Goal: Navigation & Orientation: Find specific page/section

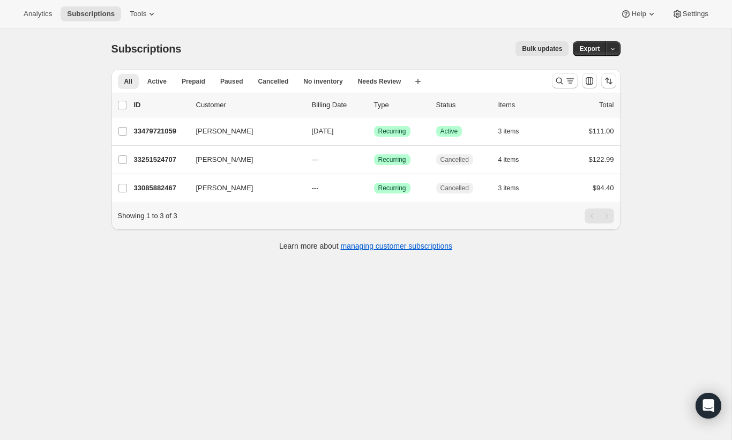
click at [49, 159] on div "Subscriptions. This page is ready Subscriptions Bulk updates More actions Bulk …" at bounding box center [366, 248] width 732 height 440
click at [169, 9] on div "Analytics Subscriptions Tools Help Settings" at bounding box center [366, 14] width 732 height 28
click at [153, 10] on icon at bounding box center [151, 14] width 11 height 11
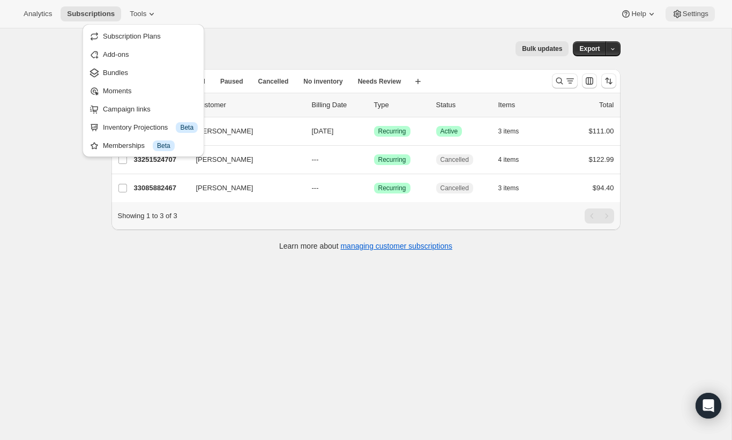
click at [684, 19] on button "Settings" at bounding box center [690, 13] width 49 height 15
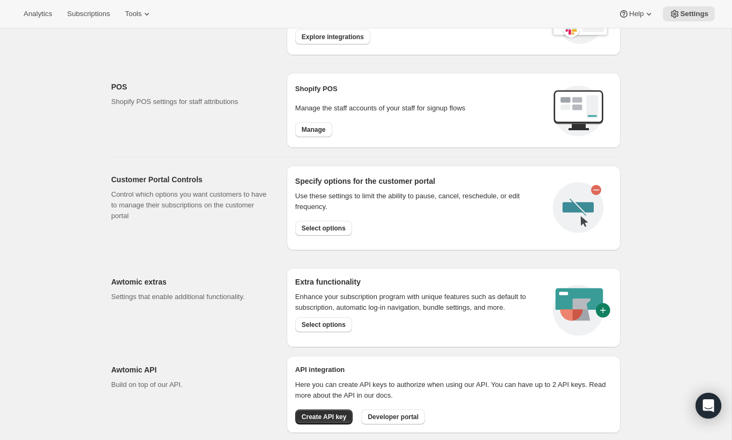
scroll to position [439, 0]
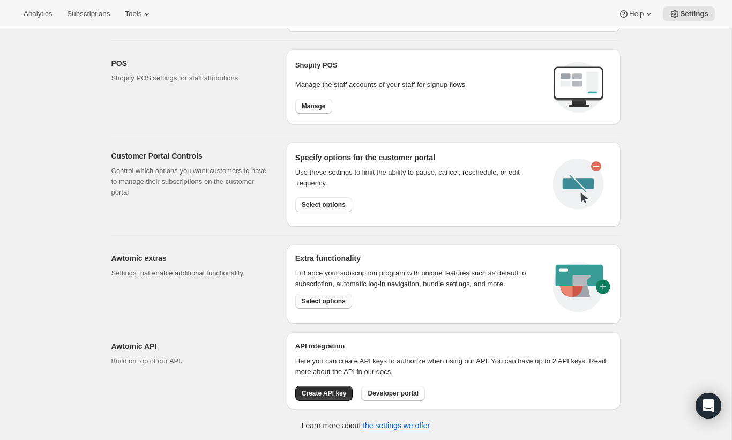
click at [329, 303] on span "Select options" at bounding box center [324, 301] width 44 height 9
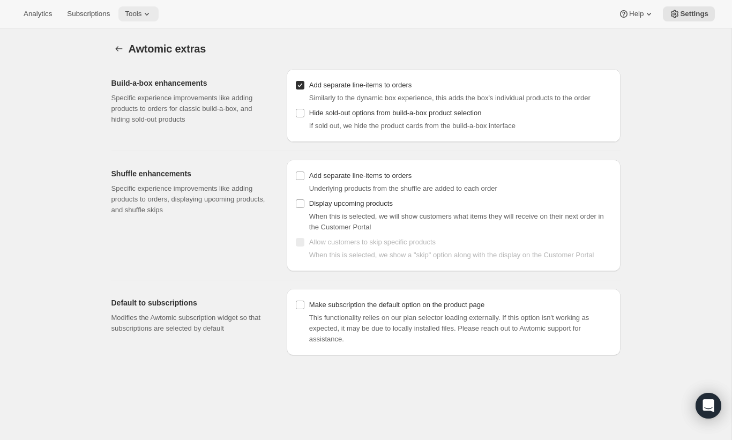
click at [137, 13] on span "Tools" at bounding box center [133, 14] width 17 height 9
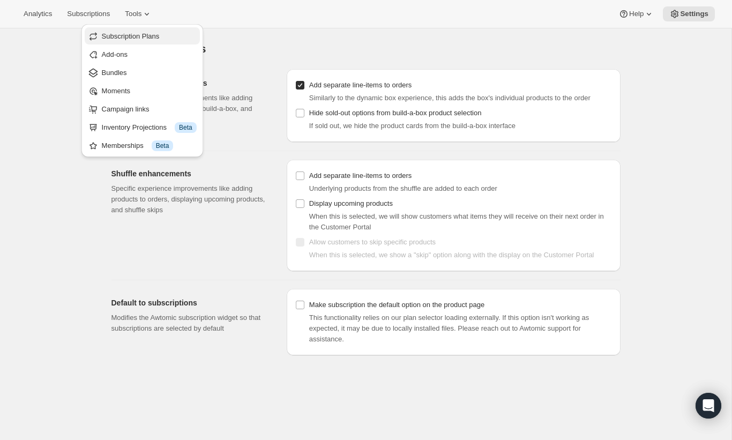
click at [130, 39] on span "Subscription Plans" at bounding box center [131, 36] width 58 height 8
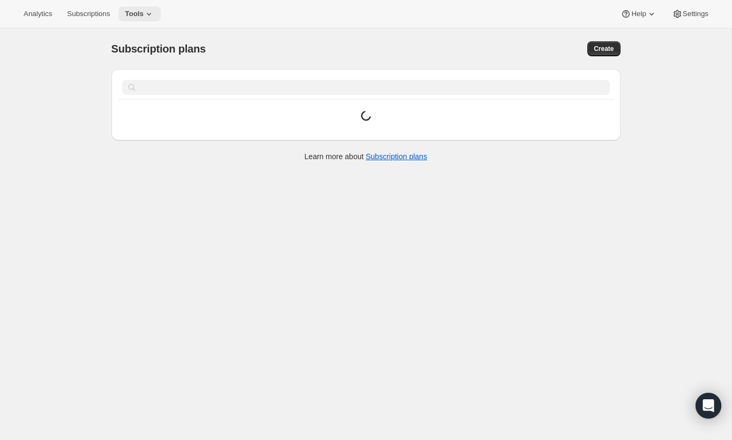
click at [138, 11] on span "Tools" at bounding box center [134, 14] width 19 height 9
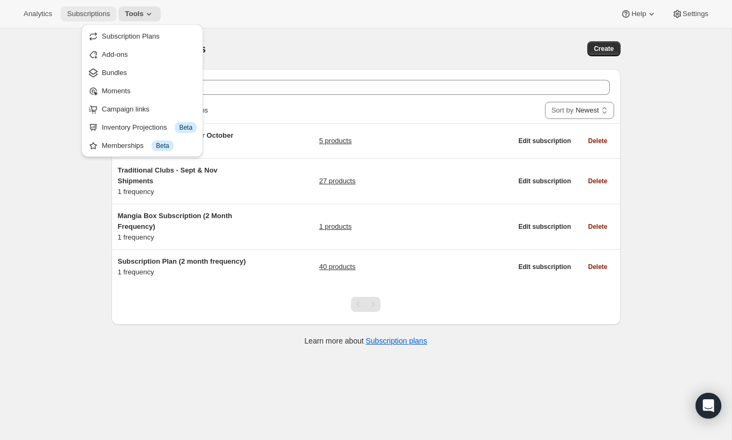
click at [99, 12] on span "Subscriptions" at bounding box center [88, 14] width 43 height 9
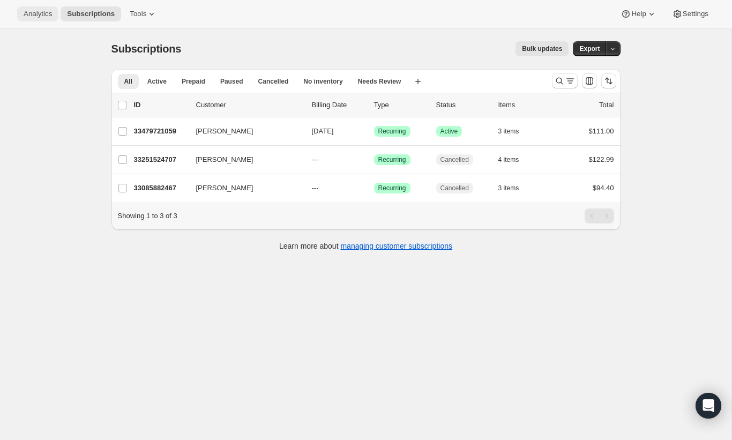
click at [41, 8] on button "Analytics" at bounding box center [37, 13] width 41 height 15
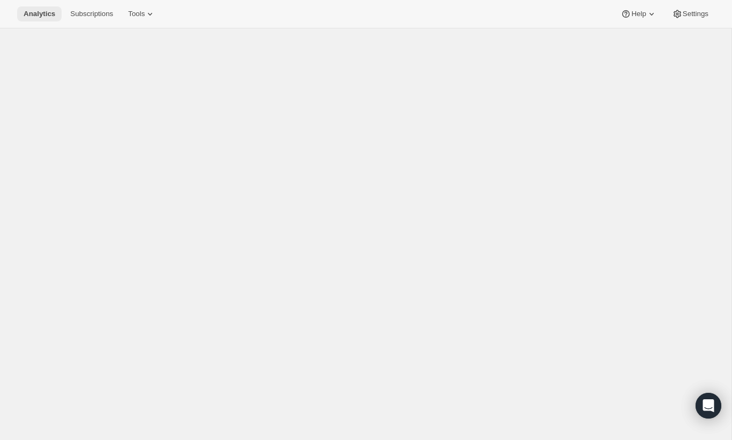
click at [41, 8] on button "Analytics" at bounding box center [39, 13] width 45 height 15
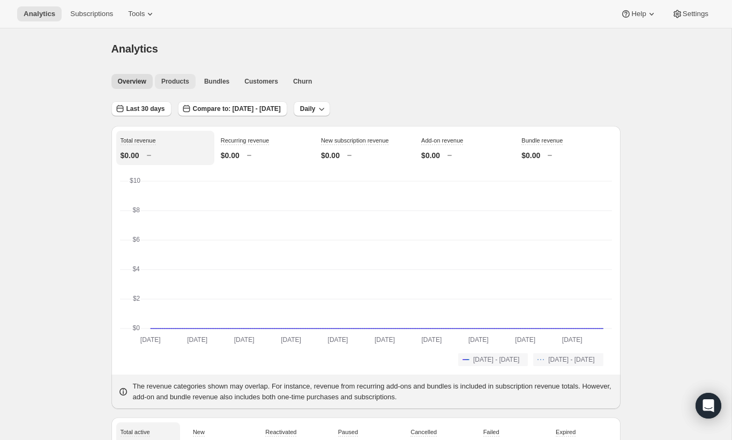
click at [189, 78] on span "Products" at bounding box center [175, 81] width 28 height 9
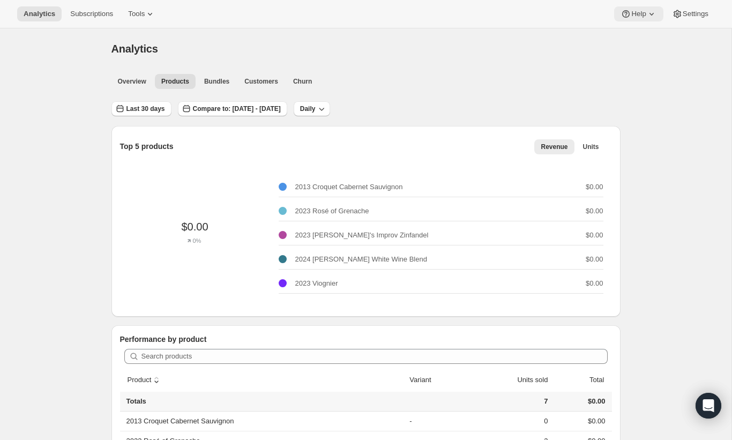
click at [628, 11] on icon at bounding box center [626, 14] width 11 height 11
click at [503, 79] on ul "Overview Products Bundles Customers Churn More views" at bounding box center [362, 80] width 507 height 15
click at [643, 11] on span "Help" at bounding box center [639, 14] width 14 height 9
click at [527, 52] on div "Analytics" at bounding box center [366, 48] width 509 height 15
click at [140, 76] on button "Overview" at bounding box center [132, 81] width 41 height 15
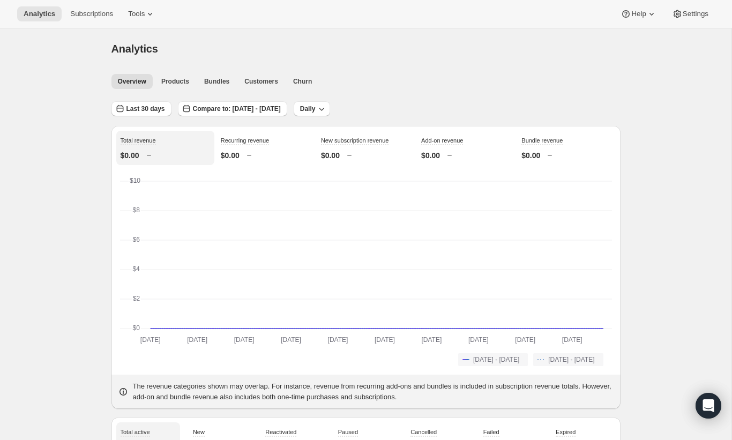
click at [696, 5] on div "Analytics Subscriptions Tools Help Settings" at bounding box center [366, 14] width 732 height 28
click at [696, 11] on span "Settings" at bounding box center [696, 14] width 26 height 9
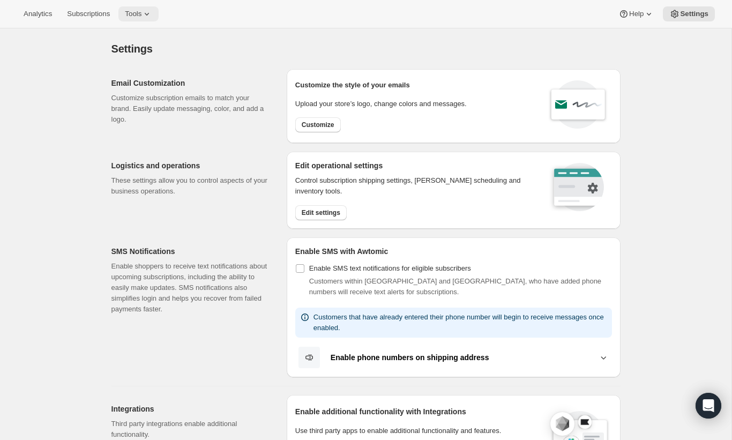
click at [140, 13] on span "Tools" at bounding box center [133, 14] width 17 height 9
